Goal: Task Accomplishment & Management: Use online tool/utility

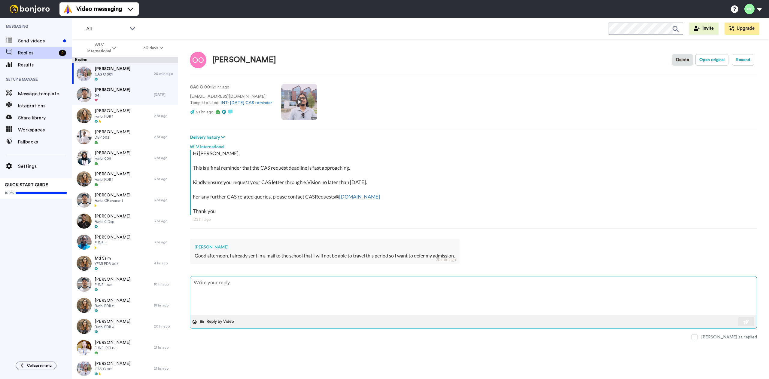
click at [469, 296] on textarea at bounding box center [473, 295] width 567 height 38
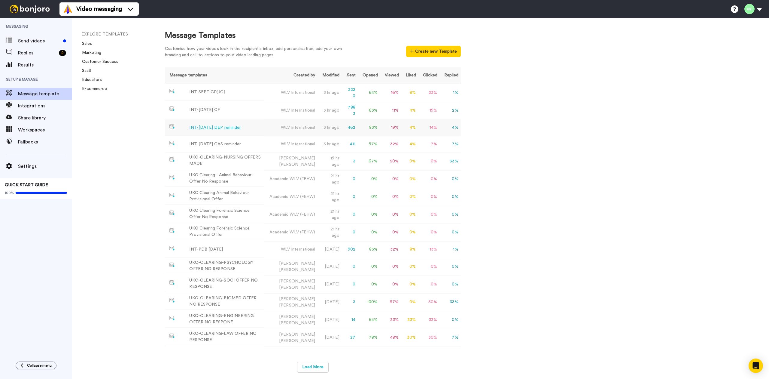
click at [232, 130] on div "INT-[DATE] DEP reminder" at bounding box center [215, 127] width 52 height 6
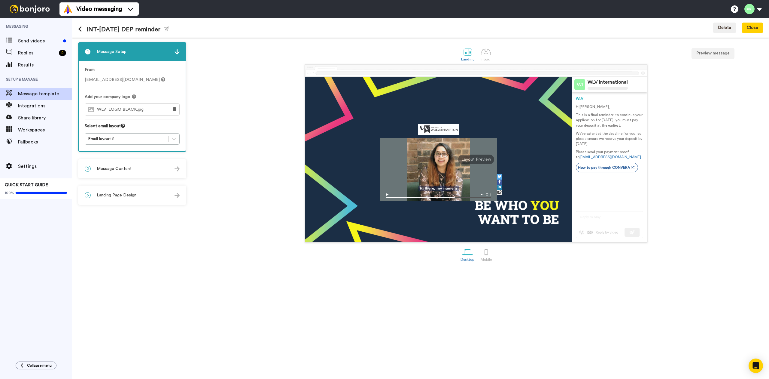
click at [76, 28] on div "INT-[DATE] DEP reminder Edit name Delete Close" at bounding box center [420, 28] width 697 height 20
click at [79, 29] on icon at bounding box center [80, 29] width 4 height 6
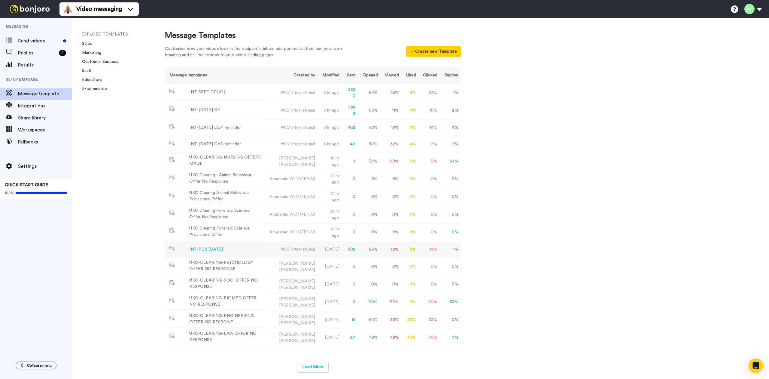
click at [218, 246] on div "INT-PDB [DATE]" at bounding box center [206, 249] width 34 height 6
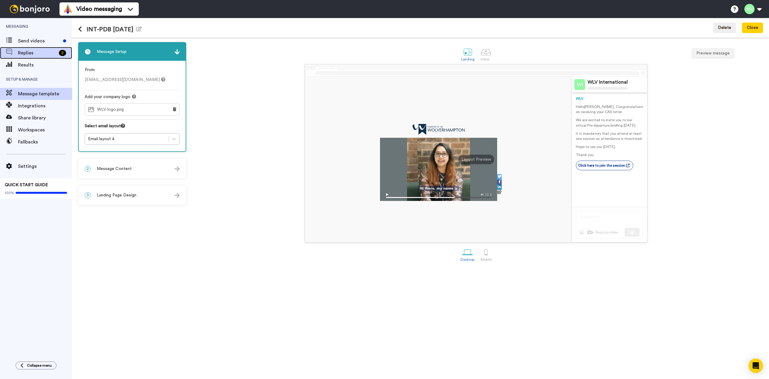
click at [35, 53] on span "Replies" at bounding box center [37, 52] width 38 height 7
click at [36, 65] on span "Results" at bounding box center [45, 64] width 54 height 7
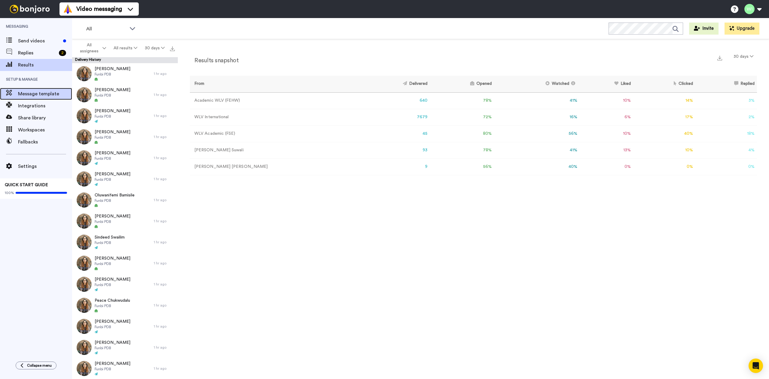
click at [32, 94] on span "Message template" at bounding box center [45, 93] width 54 height 7
